Goal: Information Seeking & Learning: Learn about a topic

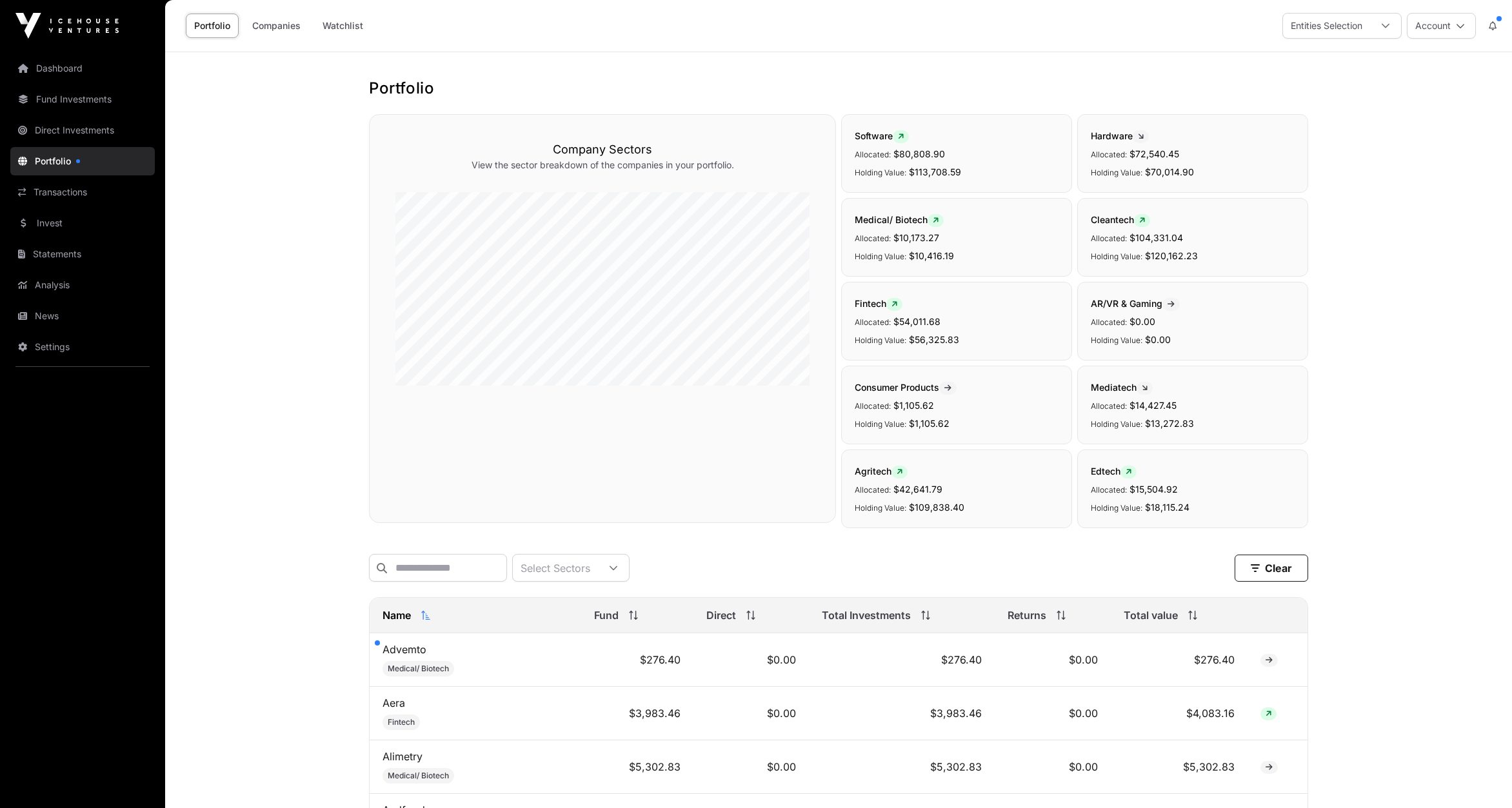
scroll to position [3952, 0]
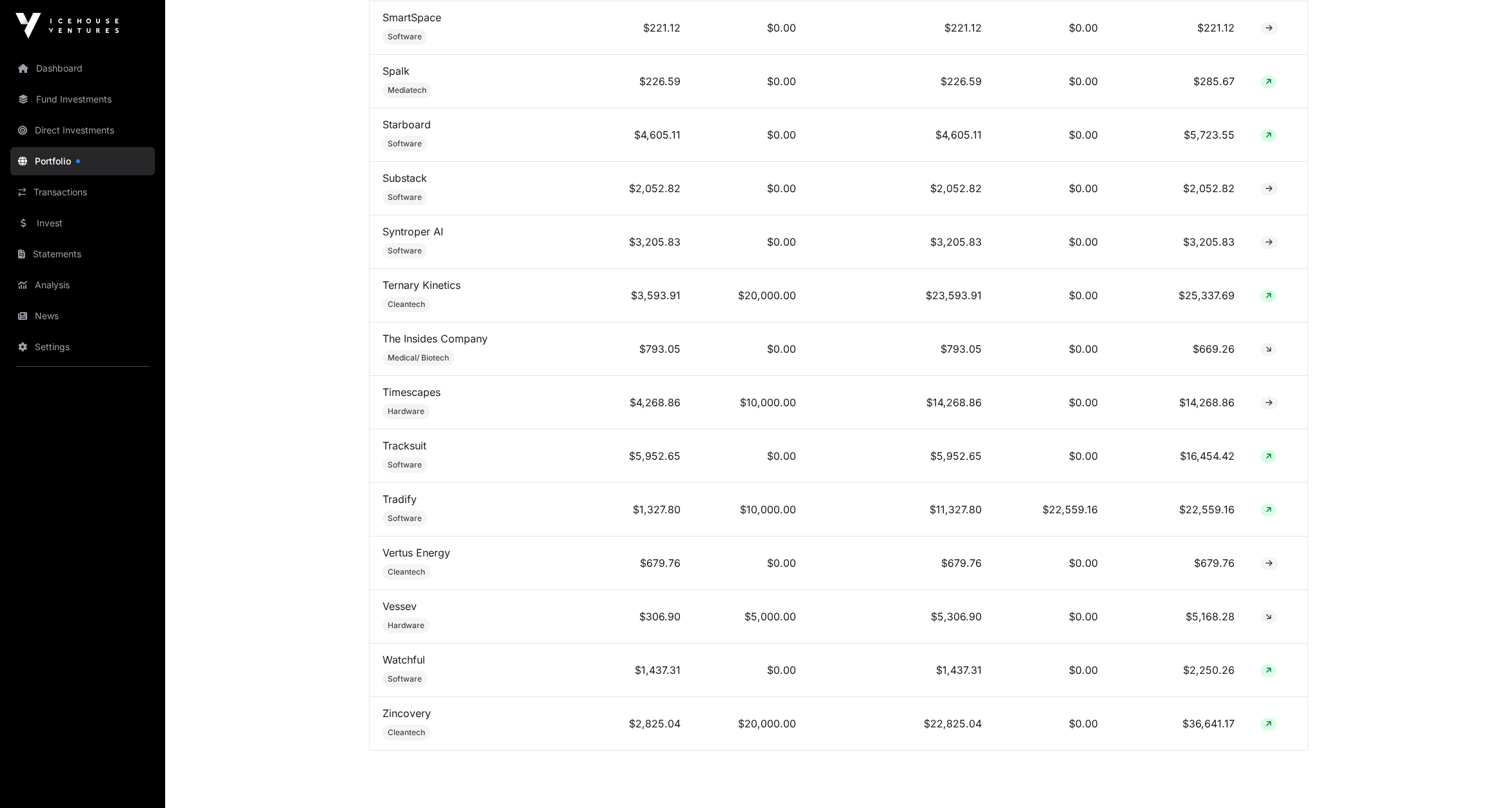
click at [69, 133] on link "Direct Investments" at bounding box center [82, 130] width 145 height 28
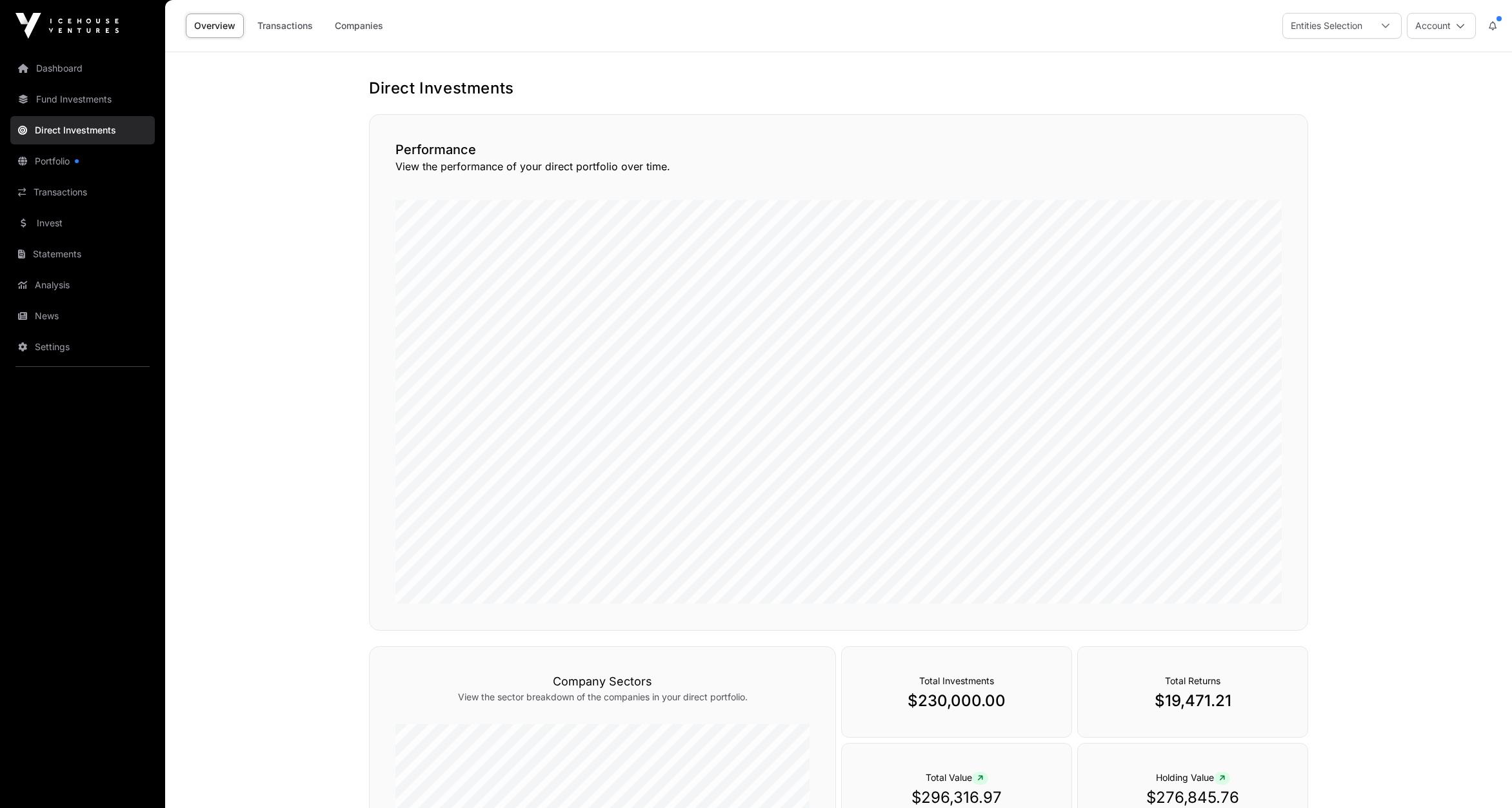
click at [72, 92] on link "Fund Investments" at bounding box center [82, 99] width 145 height 28
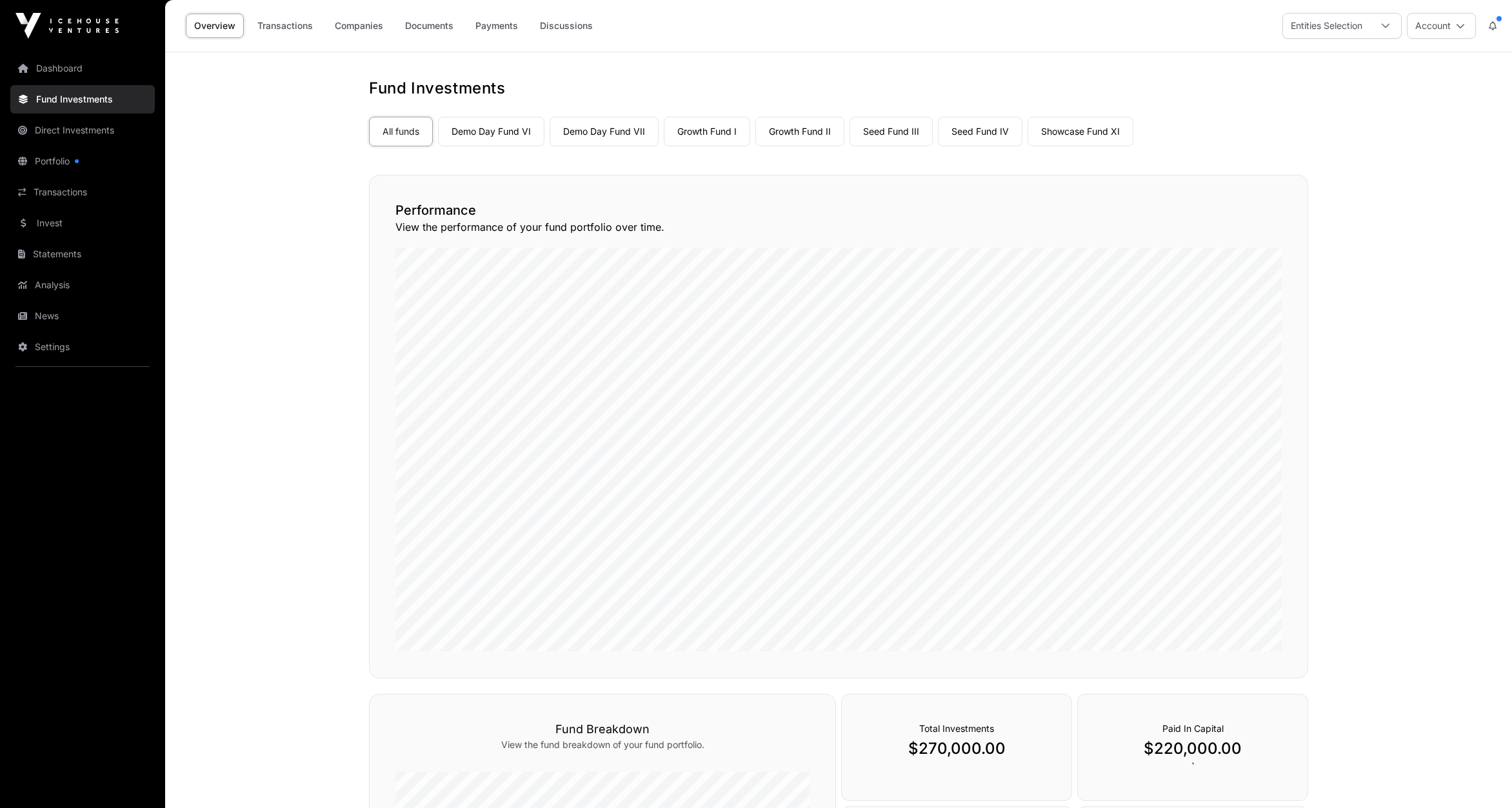
click at [476, 129] on link "Demo Day Fund VI" at bounding box center [491, 131] width 106 height 30
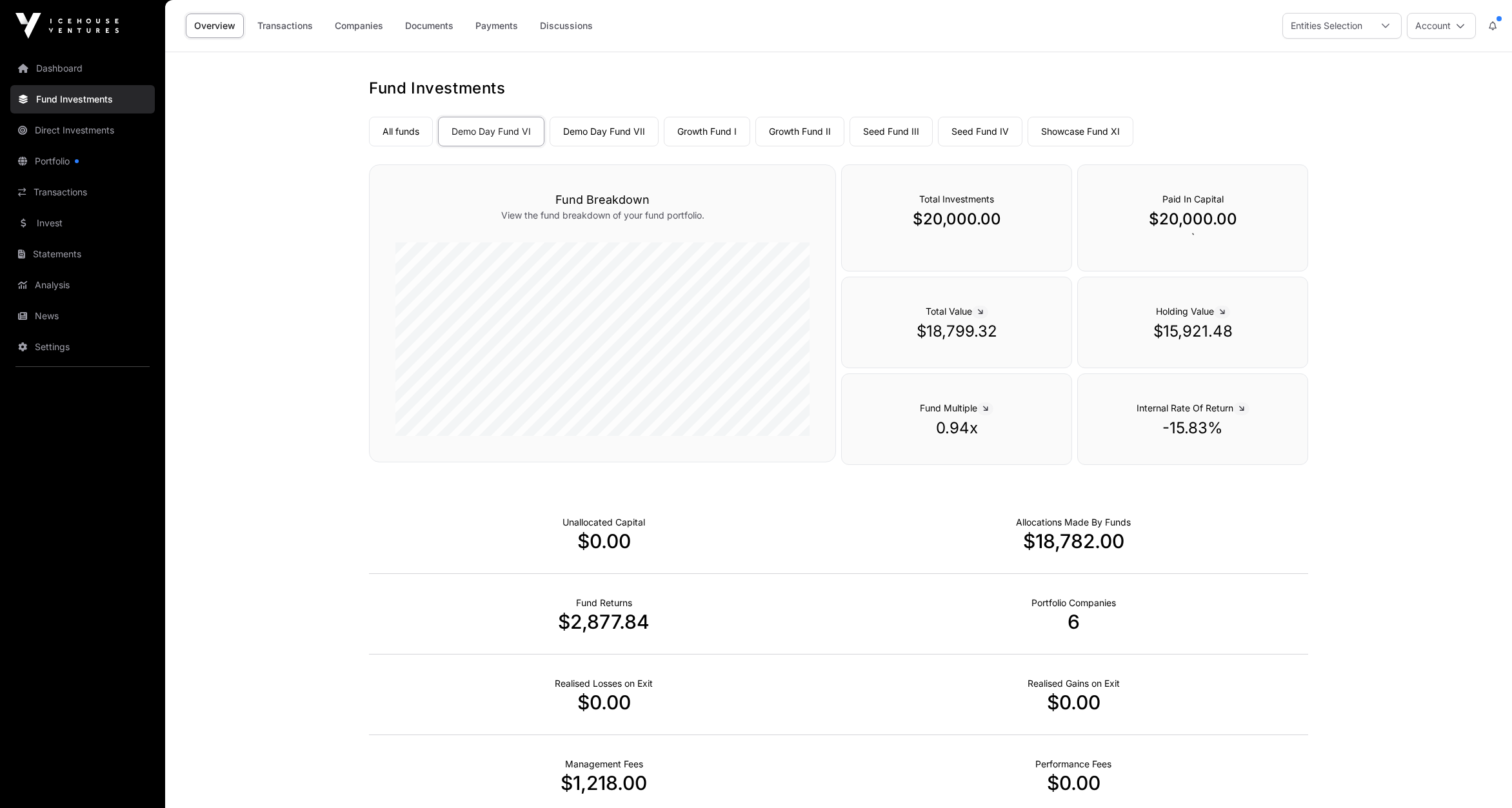
click at [591, 129] on link "Demo Day Fund VII" at bounding box center [604, 131] width 109 height 30
click at [797, 136] on link "Growth Fund II" at bounding box center [800, 131] width 89 height 30
click at [1071, 137] on link "Showcase Fund XI" at bounding box center [1081, 131] width 106 height 30
click at [591, 129] on link "Demo Day Fund VII" at bounding box center [604, 131] width 109 height 30
click at [365, 28] on link "Companies" at bounding box center [358, 26] width 65 height 25
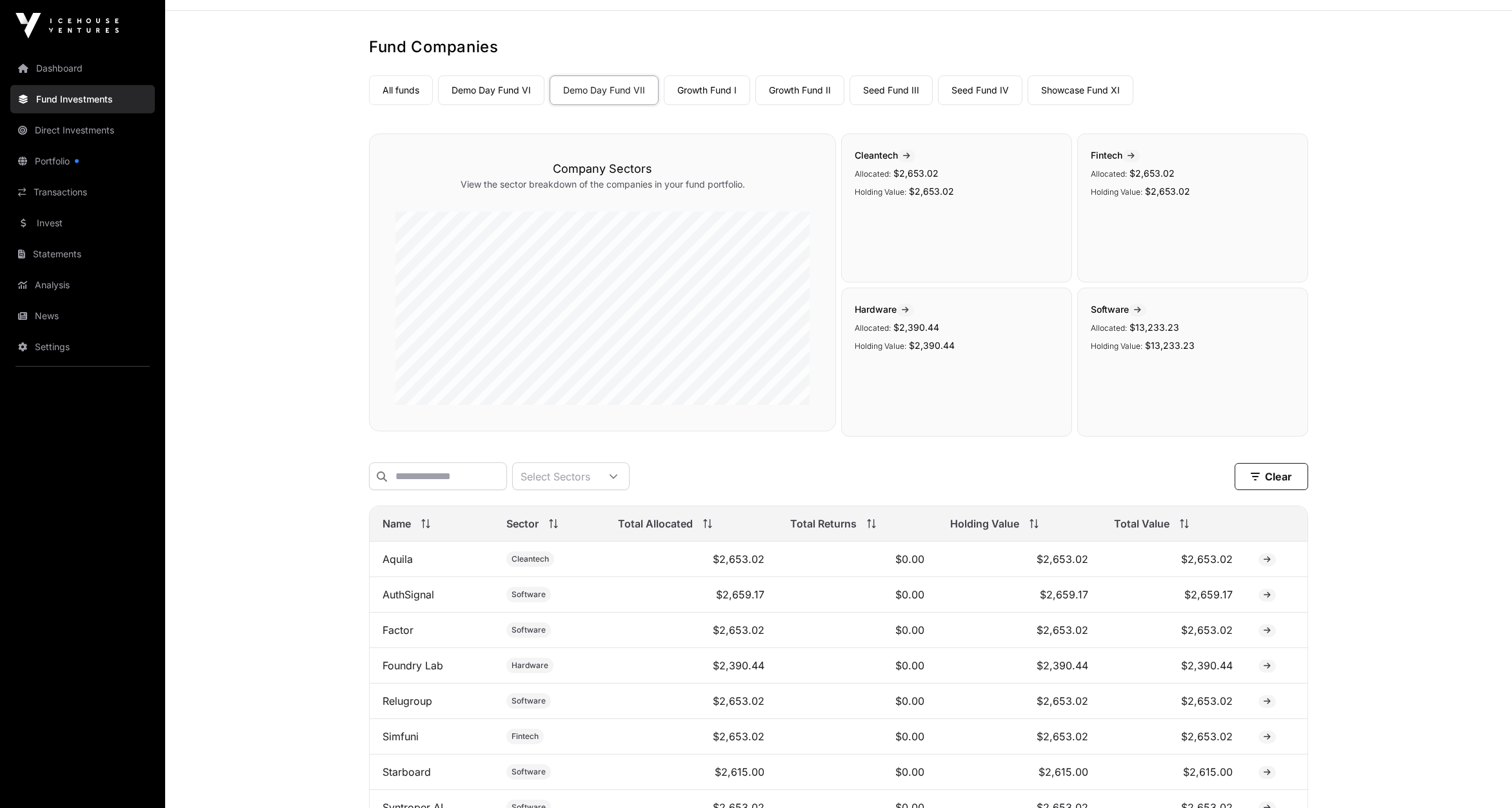
scroll to position [21, 0]
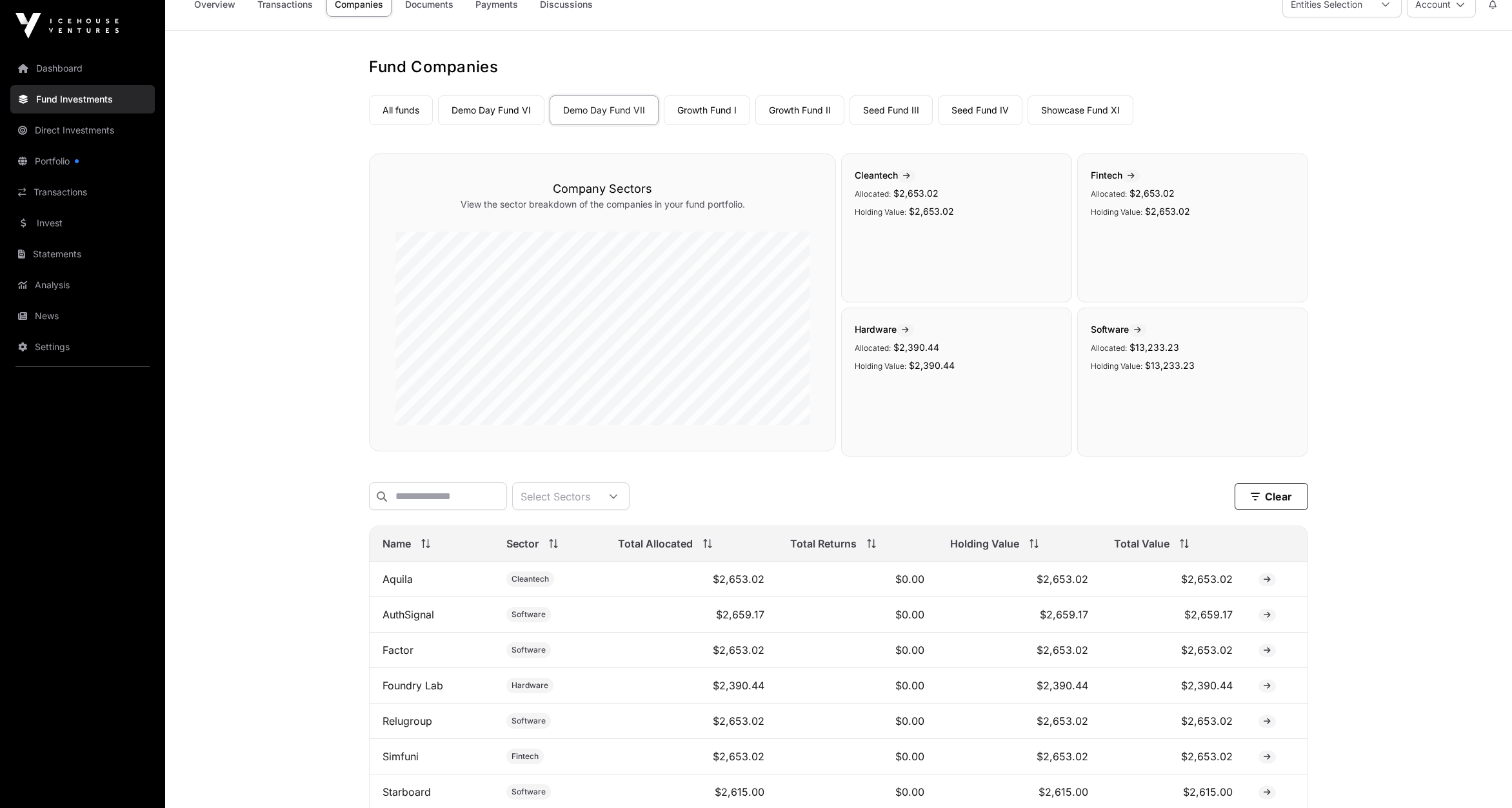
click at [803, 113] on link "Growth Fund II" at bounding box center [800, 110] width 89 height 30
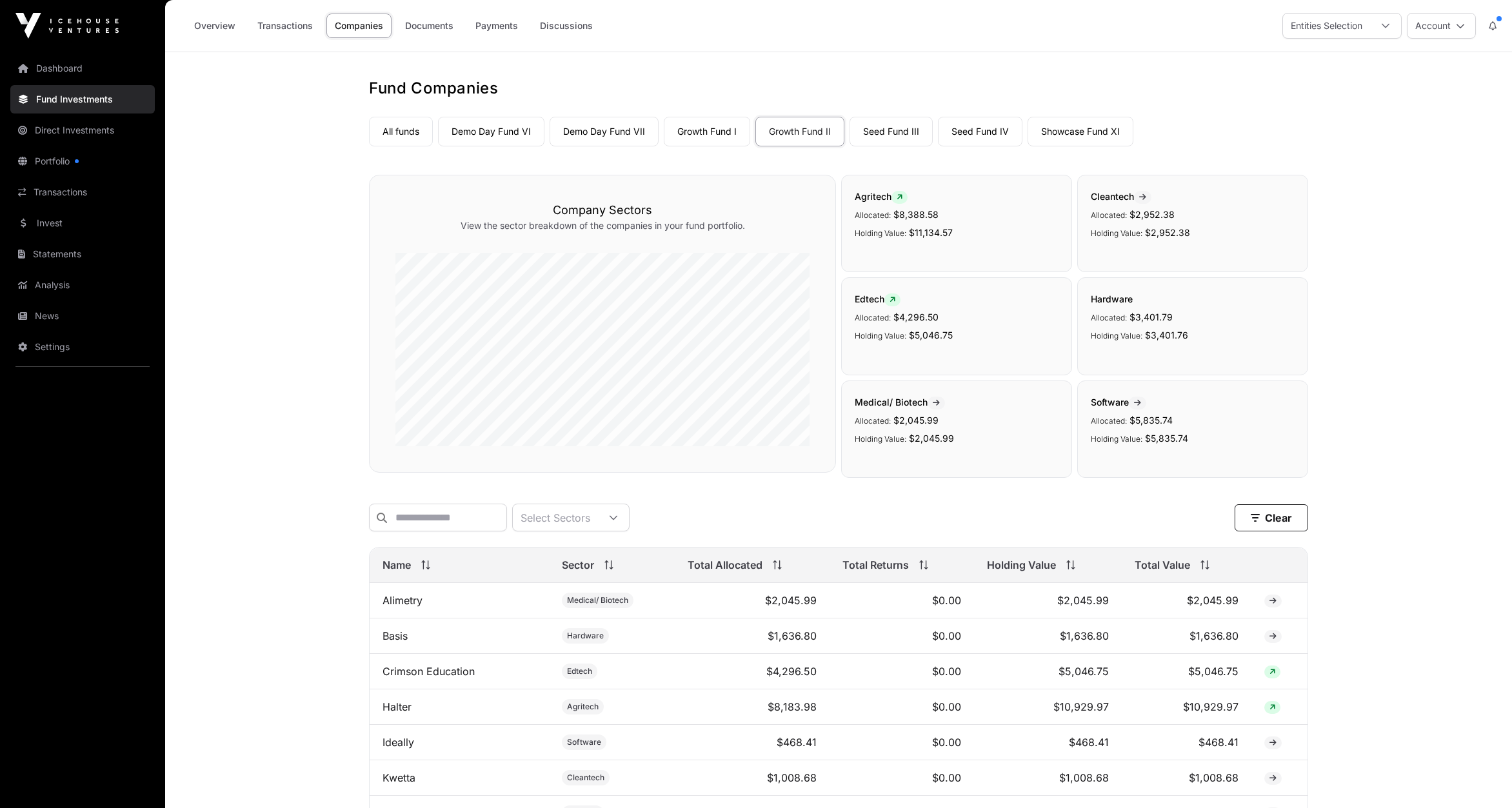
click at [60, 126] on link "Direct Investments" at bounding box center [82, 130] width 145 height 28
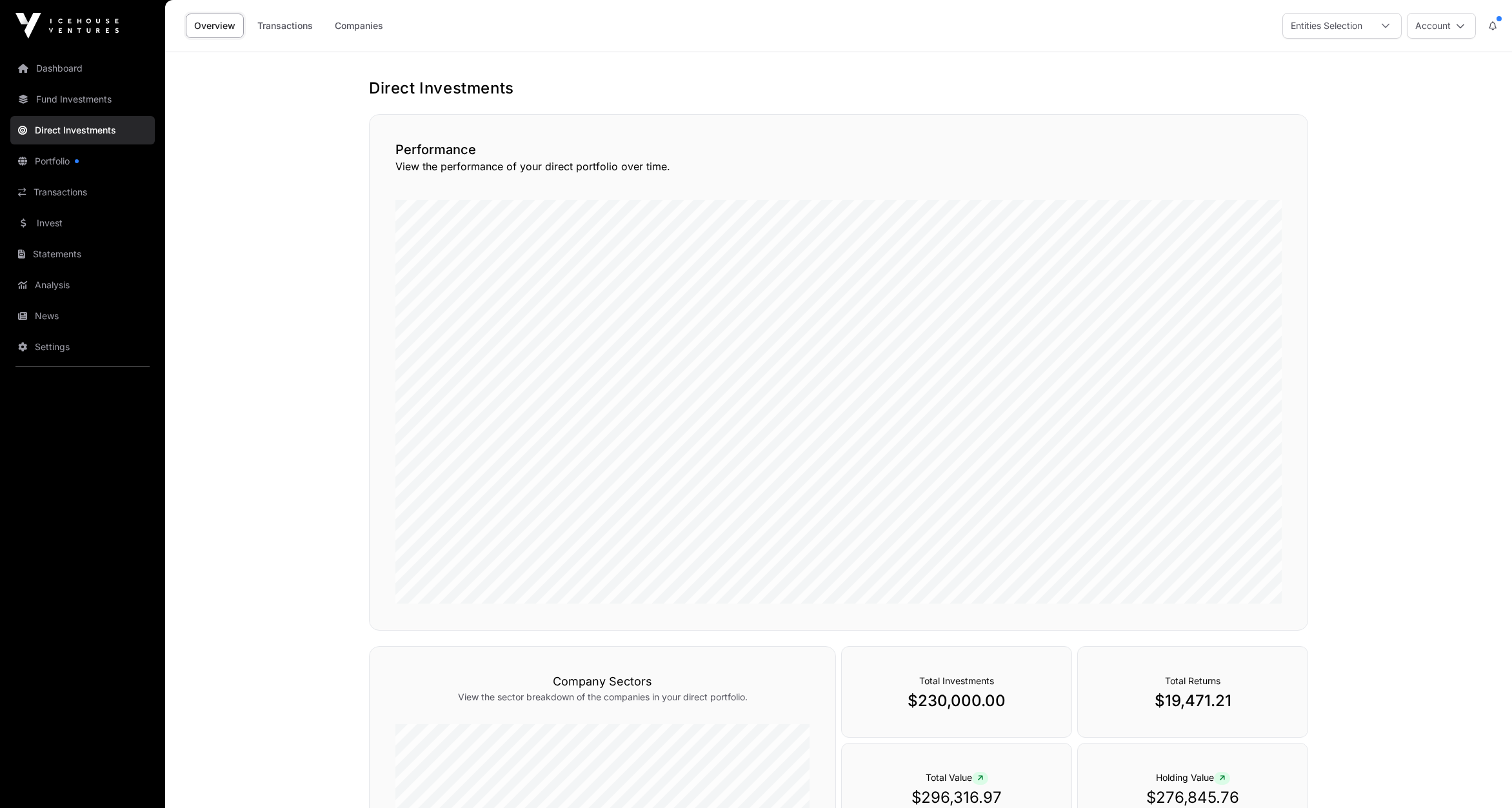
click at [358, 28] on link "Companies" at bounding box center [358, 26] width 65 height 25
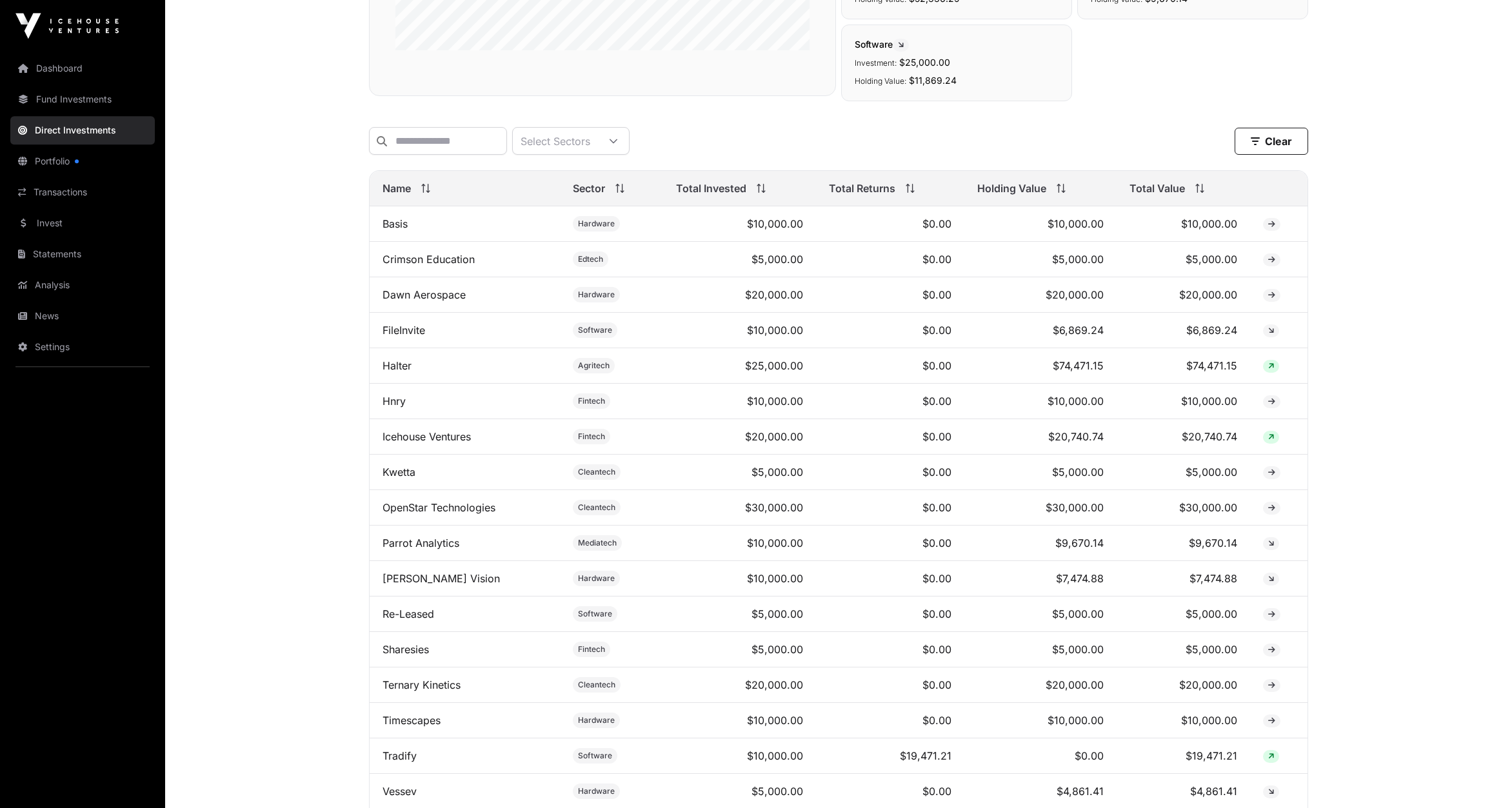
scroll to position [272, 0]
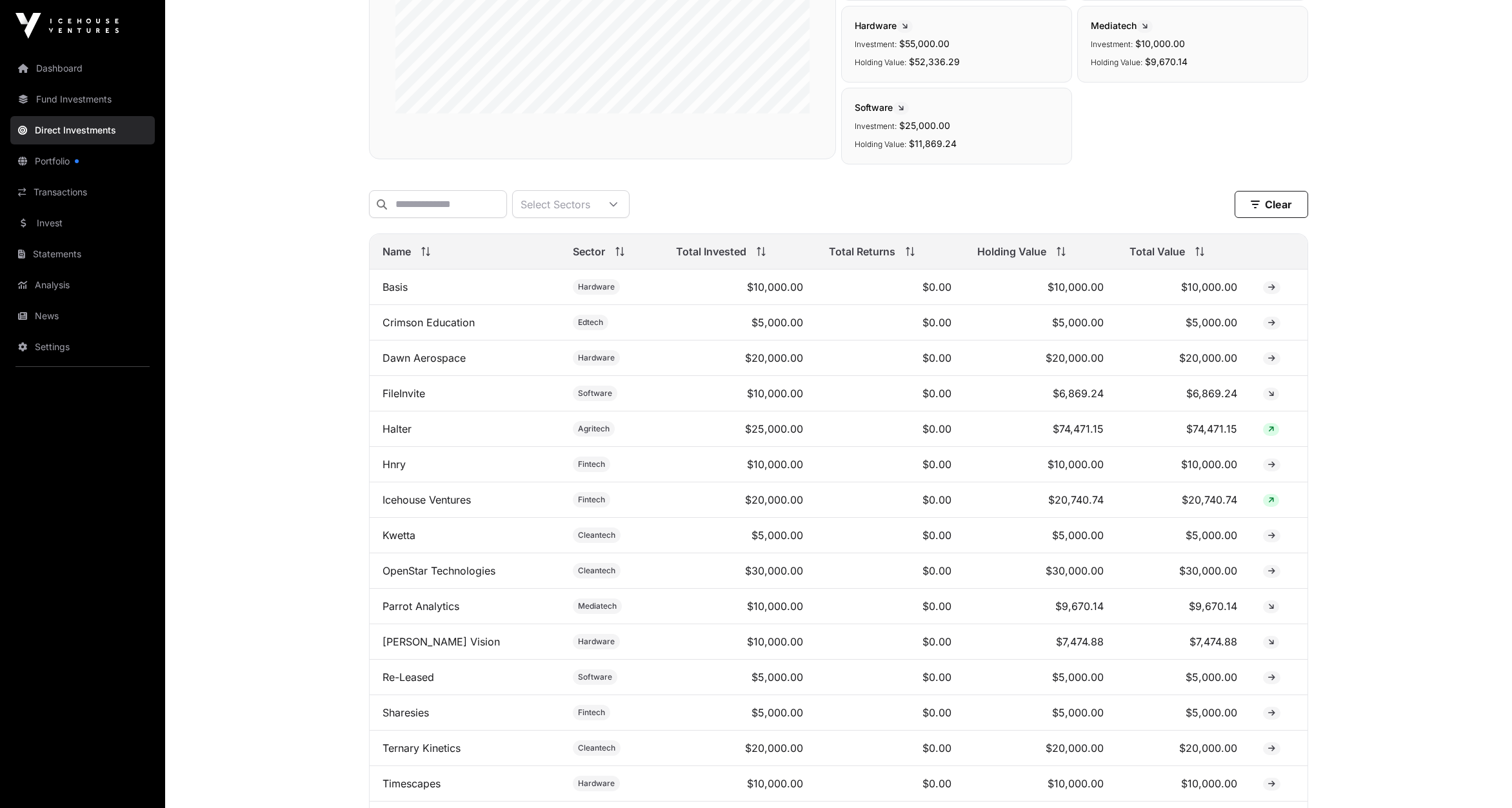
click at [59, 74] on link "Dashboard" at bounding box center [82, 68] width 145 height 28
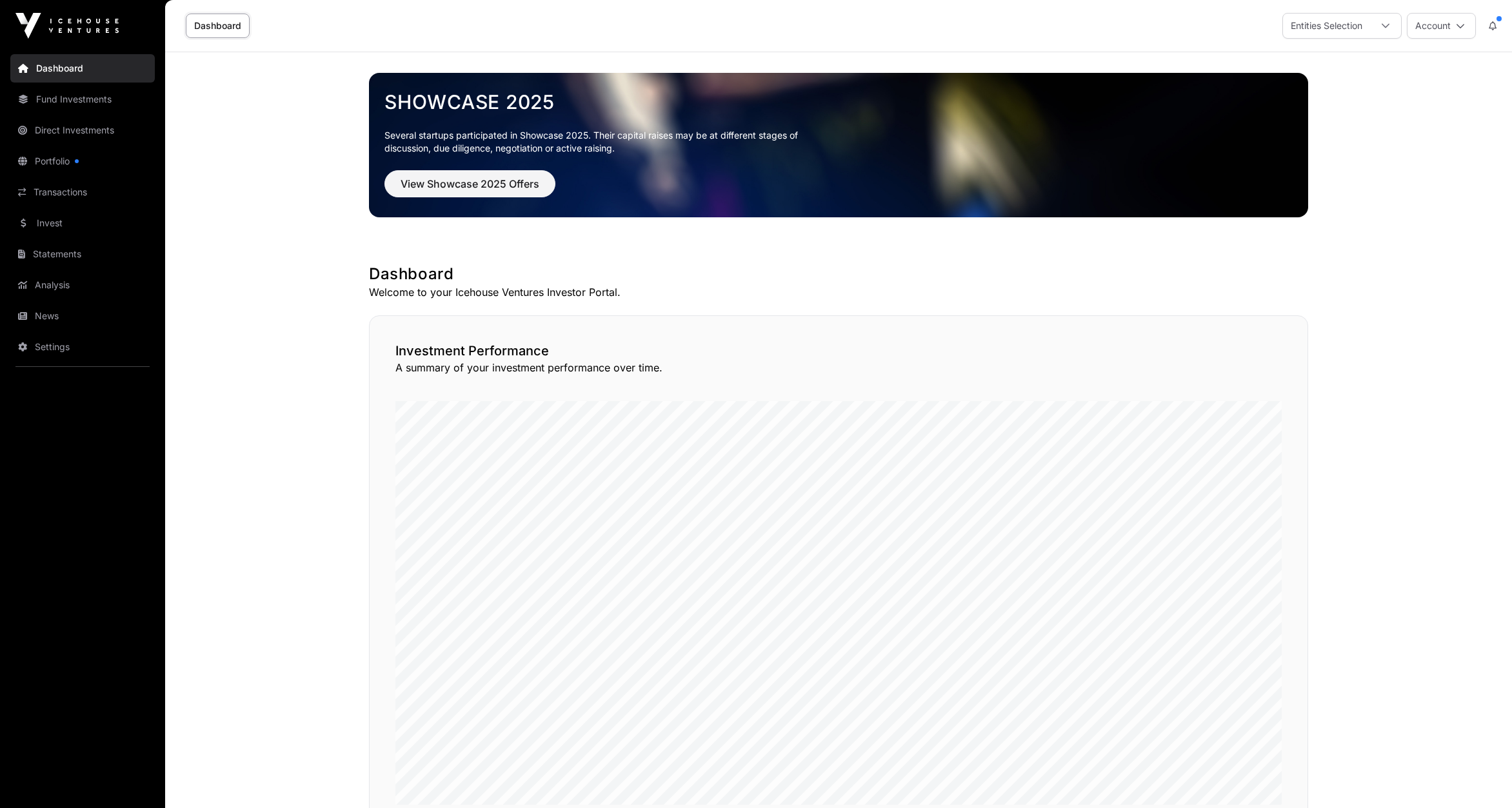
click at [326, 538] on main "Showcase 2025 Several startups participated in Showcase 2025. Their capital rai…" at bounding box center [839, 806] width 1347 height 1508
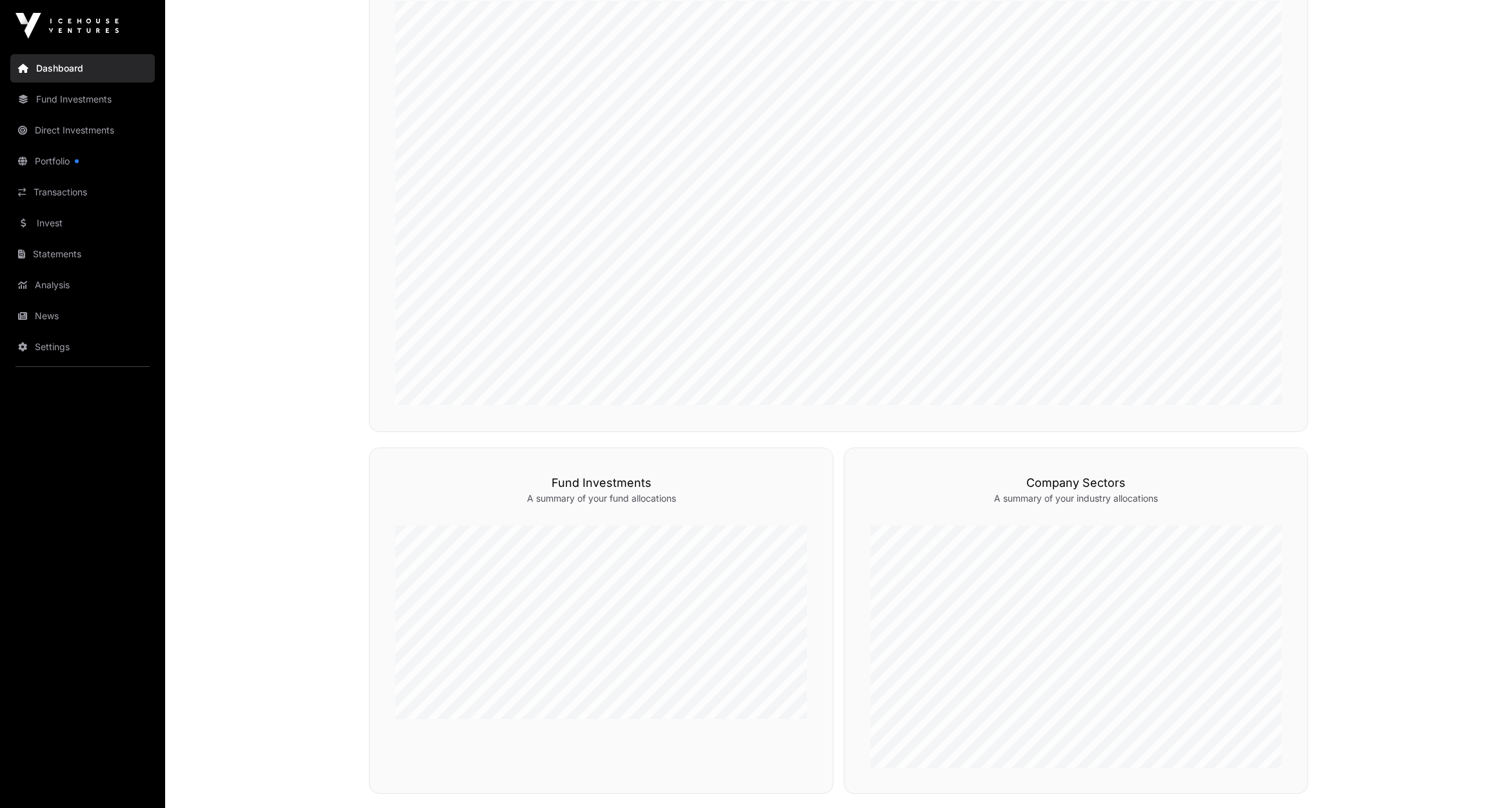
scroll to position [281, 0]
